Goal: Transaction & Acquisition: Download file/media

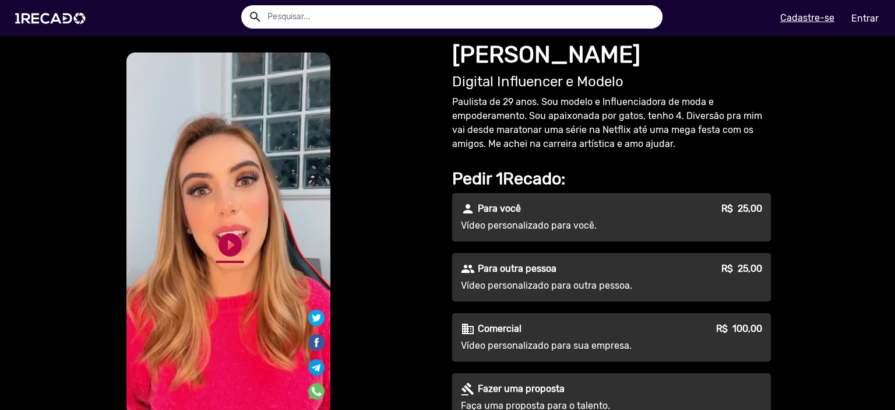
type input "[EMAIL_ADDRESS][DOMAIN_NAME]"
click at [233, 238] on link "play_circle_filled" at bounding box center [230, 245] width 28 height 28
click at [862, 11] on link "Entrar" at bounding box center [865, 18] width 43 height 20
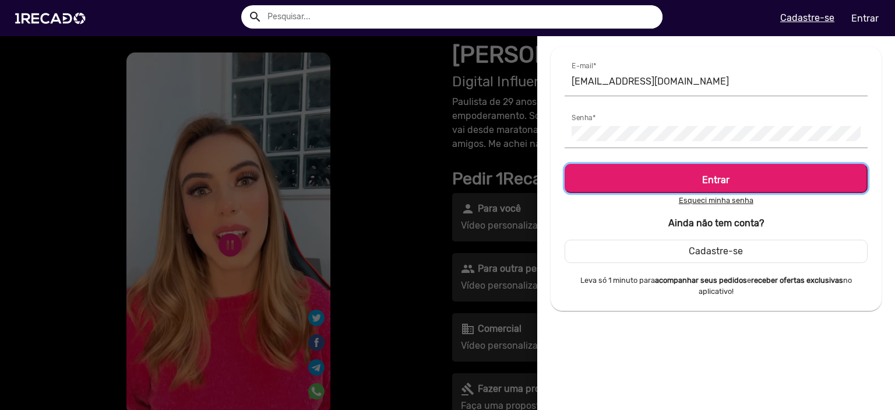
click at [725, 179] on b "Entrar" at bounding box center [715, 179] width 27 height 11
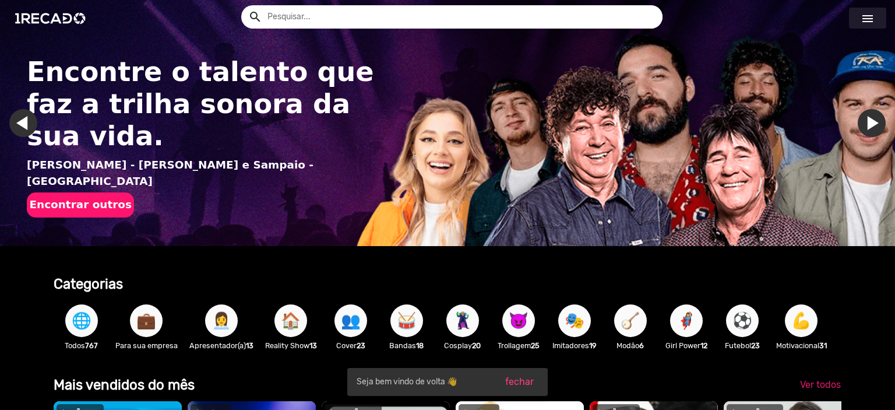
click at [862, 18] on mat-icon "menu" at bounding box center [868, 19] width 14 height 14
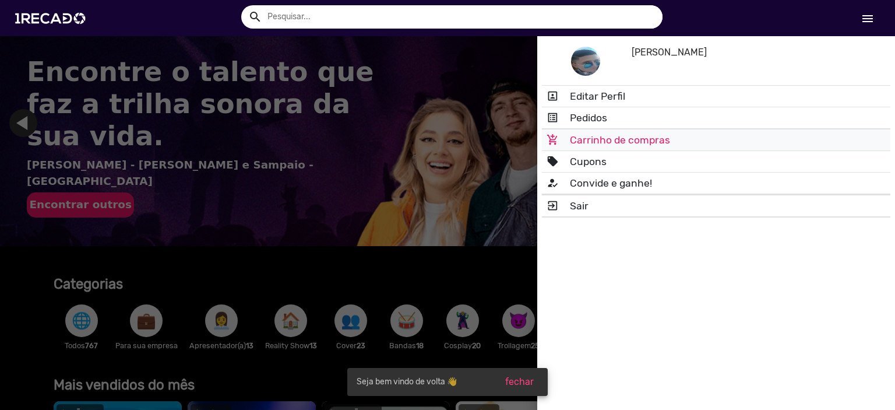
scroll to position [0, 886]
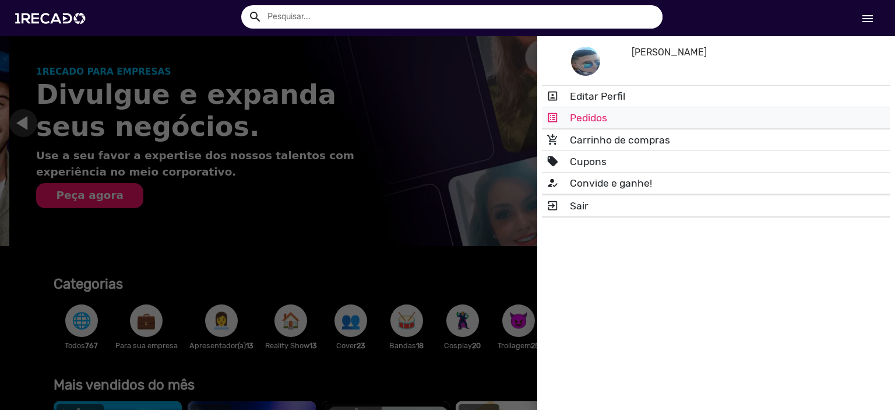
click at [594, 119] on link "list_alt Pedidos" at bounding box center [716, 117] width 349 height 21
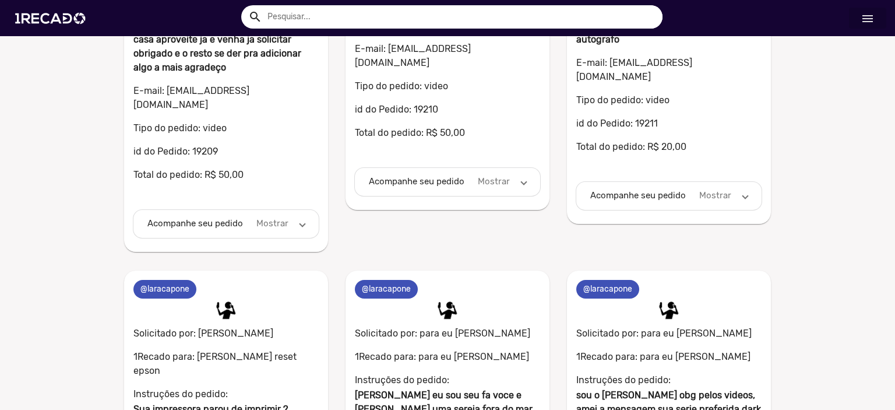
scroll to position [2273, 0]
